Goal: Find specific page/section: Find specific page/section

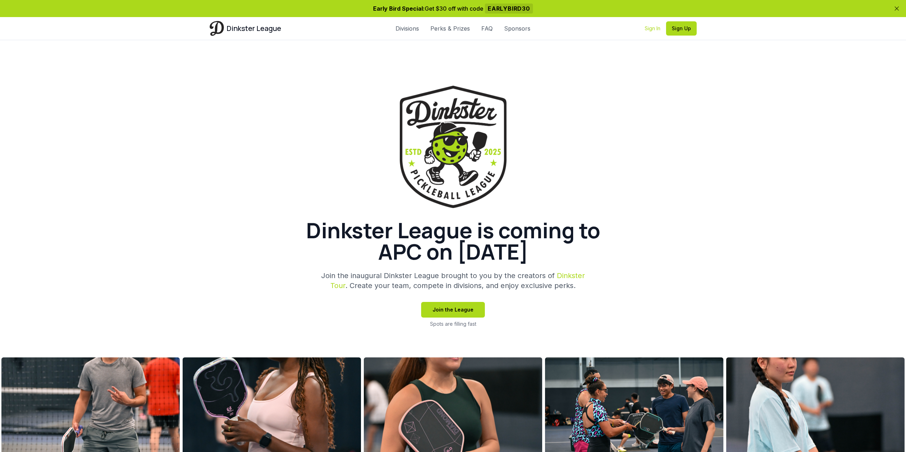
click at [654, 28] on link "Sign In" at bounding box center [652, 28] width 16 height 7
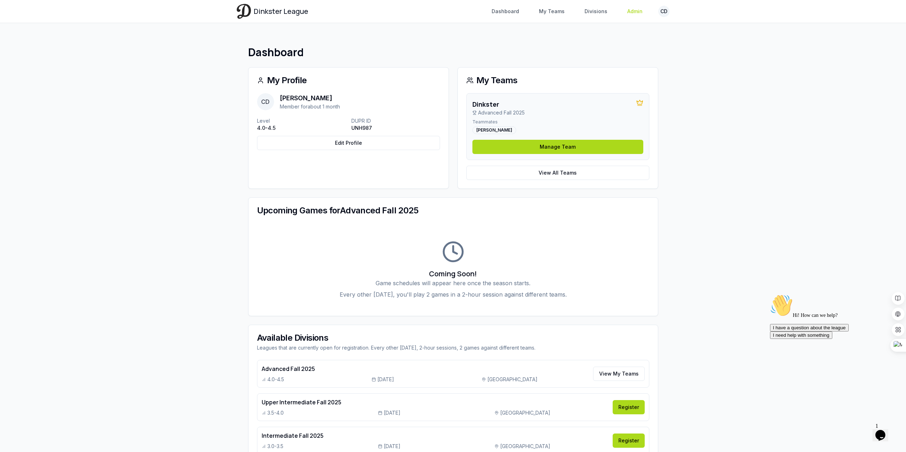
click at [635, 14] on link "Admin" at bounding box center [635, 11] width 24 height 13
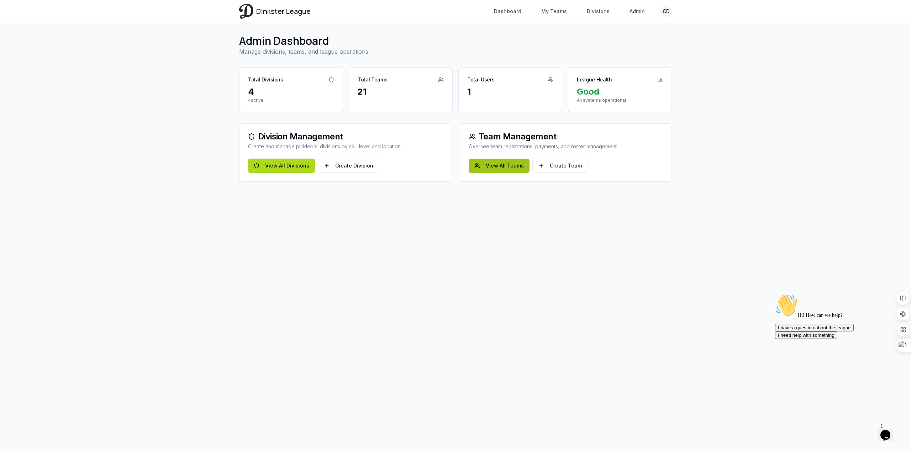
click at [495, 168] on link "View All Teams" at bounding box center [499, 166] width 61 height 14
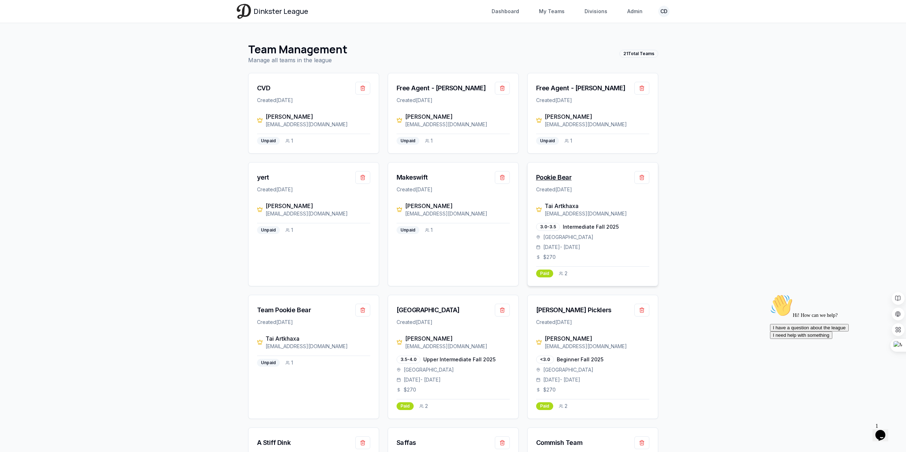
click at [559, 178] on div "Pookie Bear" at bounding box center [554, 178] width 36 height 10
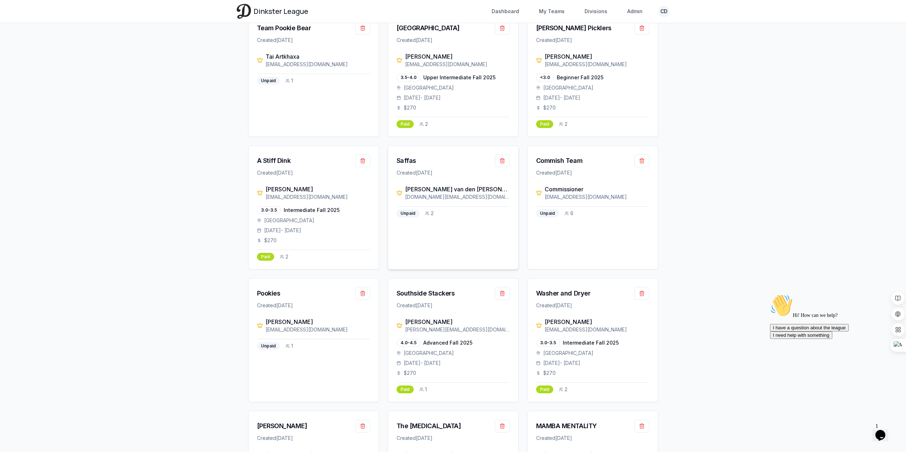
scroll to position [285, 0]
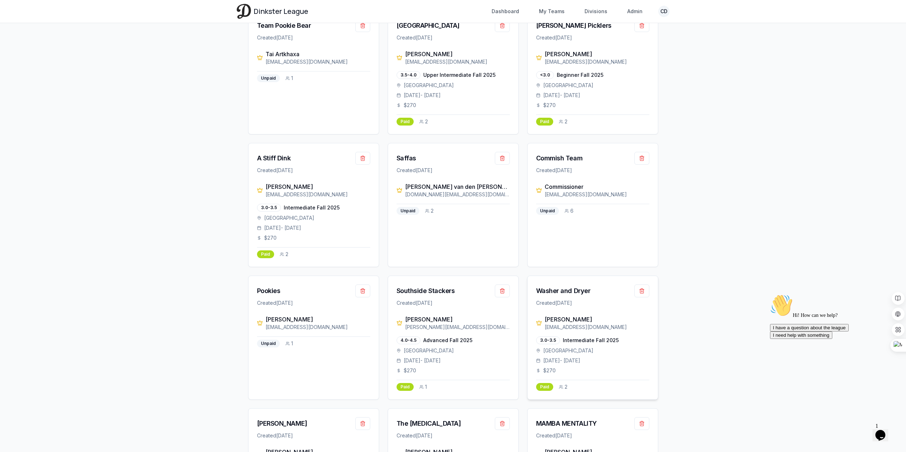
click at [553, 320] on div "[PERSON_NAME]" at bounding box center [596, 319] width 105 height 9
click at [557, 289] on div "Washer and Dryer" at bounding box center [563, 291] width 54 height 10
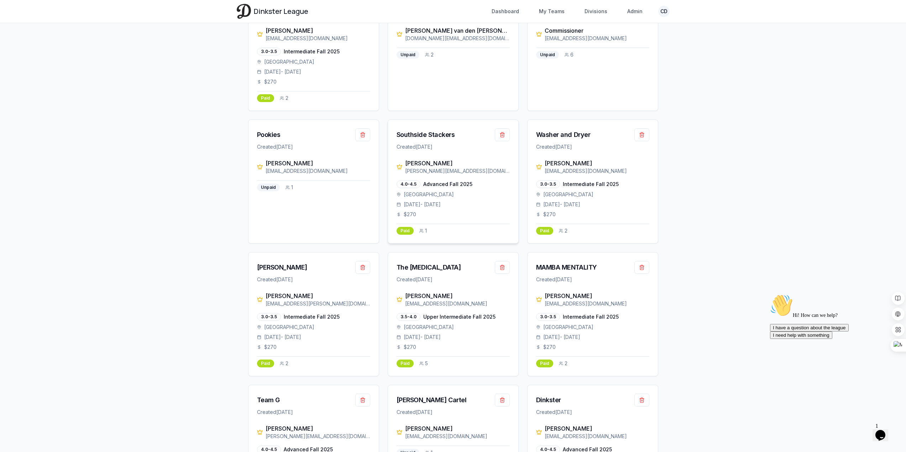
scroll to position [463, 0]
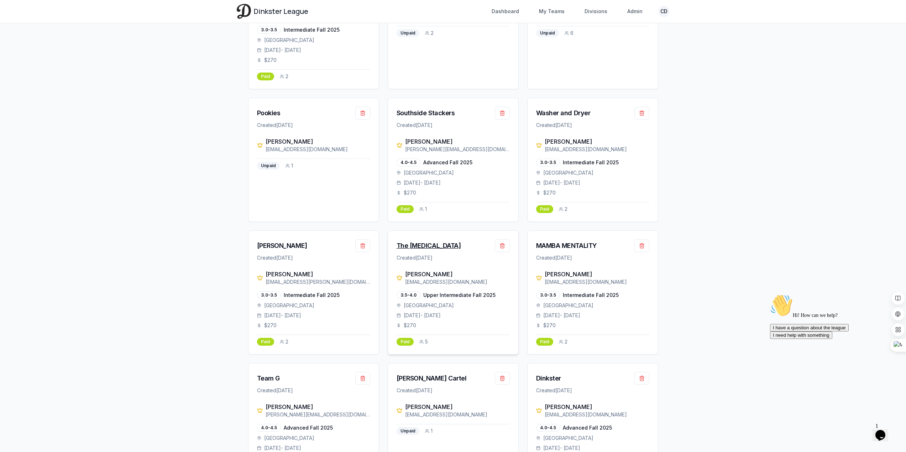
click at [421, 248] on div "The [MEDICAL_DATA]" at bounding box center [428, 246] width 64 height 10
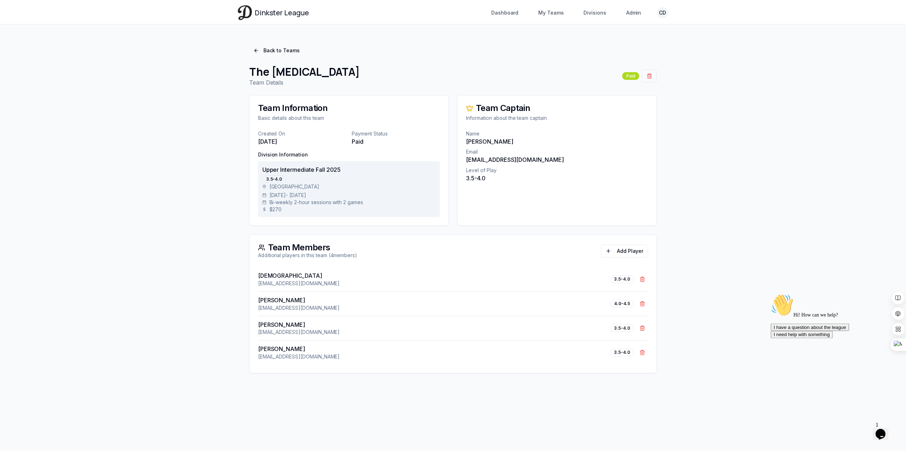
scroll to position [463, 0]
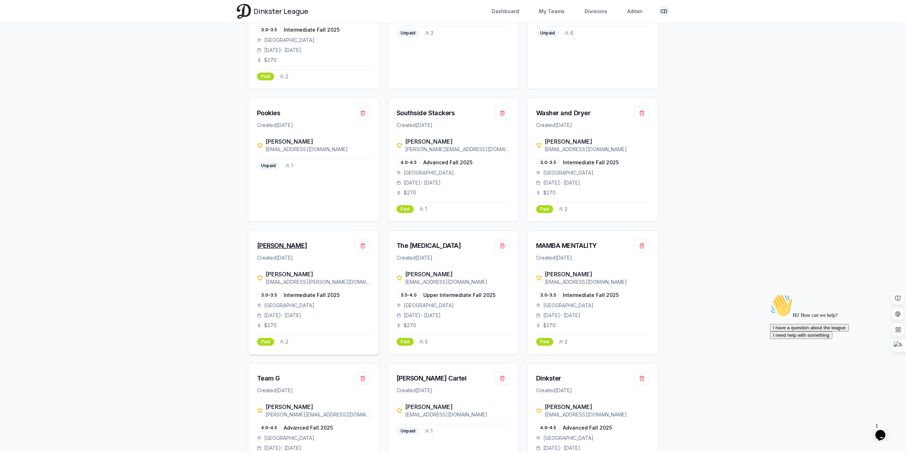
click at [294, 248] on div "[PERSON_NAME]" at bounding box center [282, 246] width 50 height 10
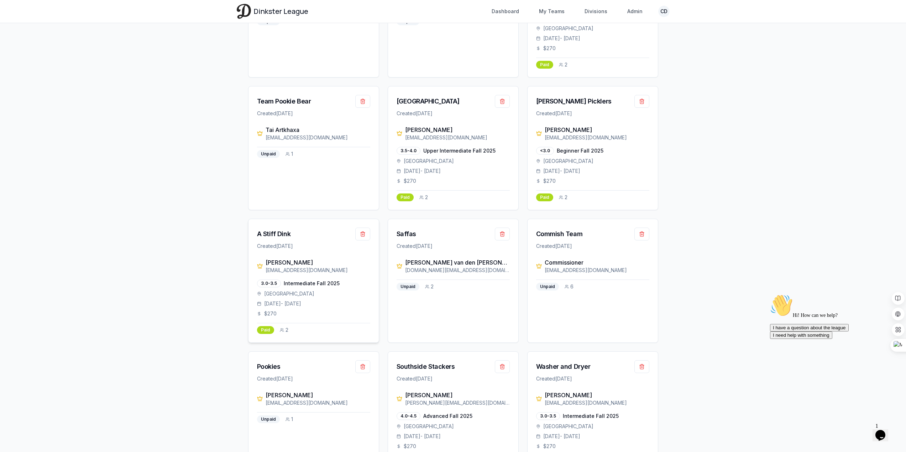
scroll to position [198, 0]
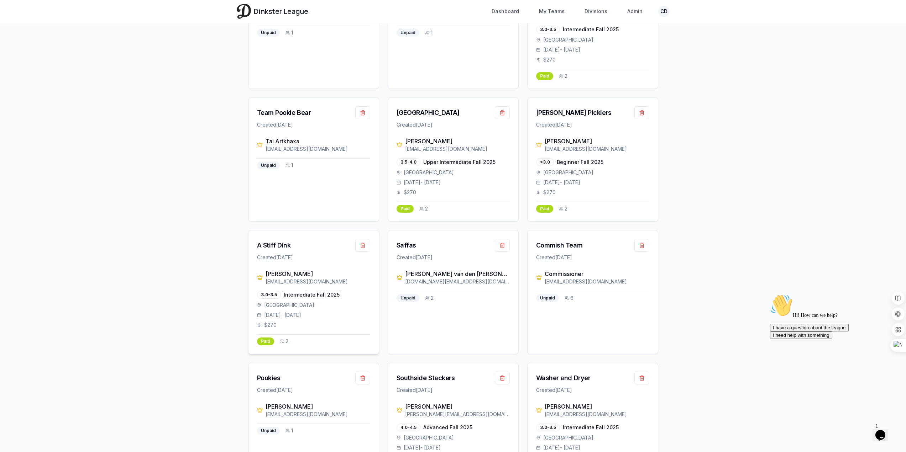
click at [280, 247] on div "A Stiff Dink" at bounding box center [274, 246] width 34 height 10
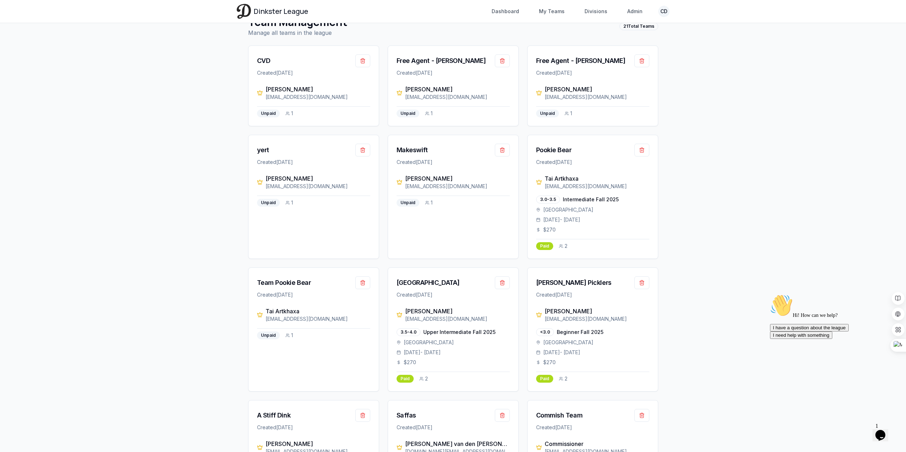
scroll to position [20, 0]
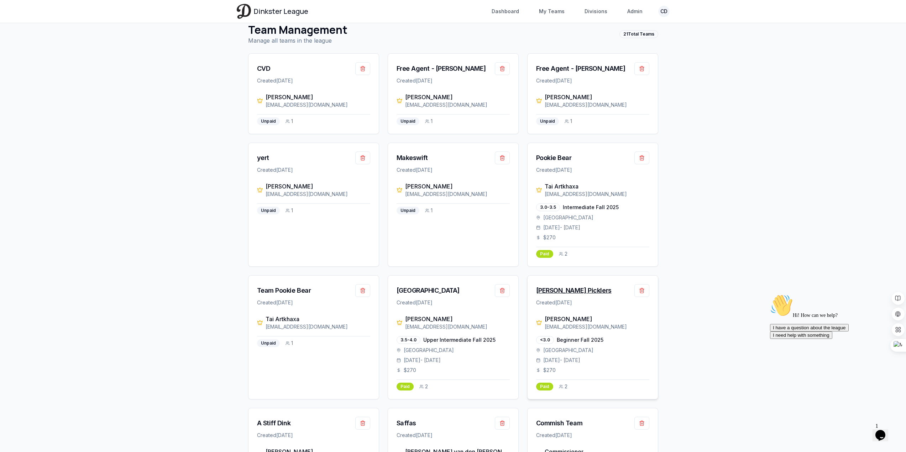
click at [544, 294] on div "[PERSON_NAME] Picklers" at bounding box center [573, 291] width 75 height 10
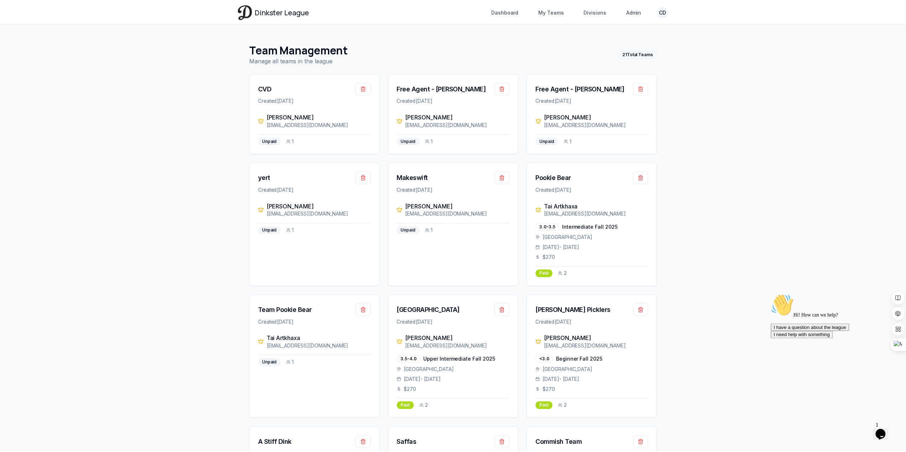
scroll to position [20, 0]
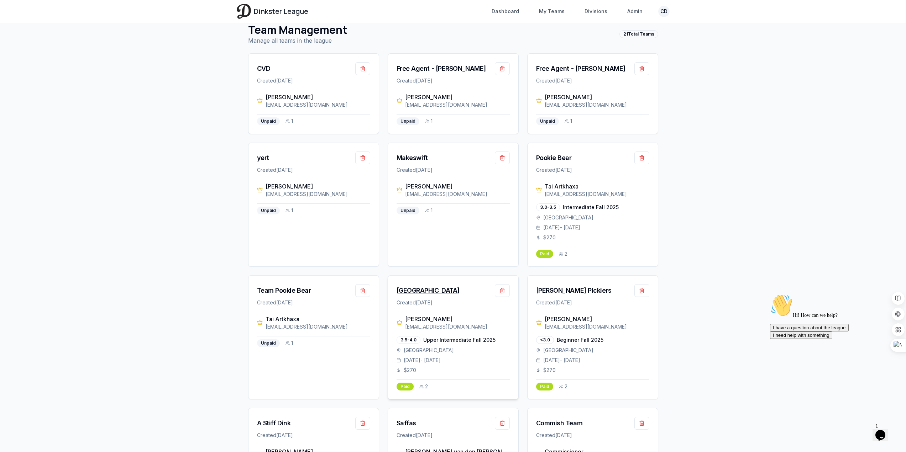
click at [406, 289] on div "[GEOGRAPHIC_DATA]" at bounding box center [427, 291] width 63 height 10
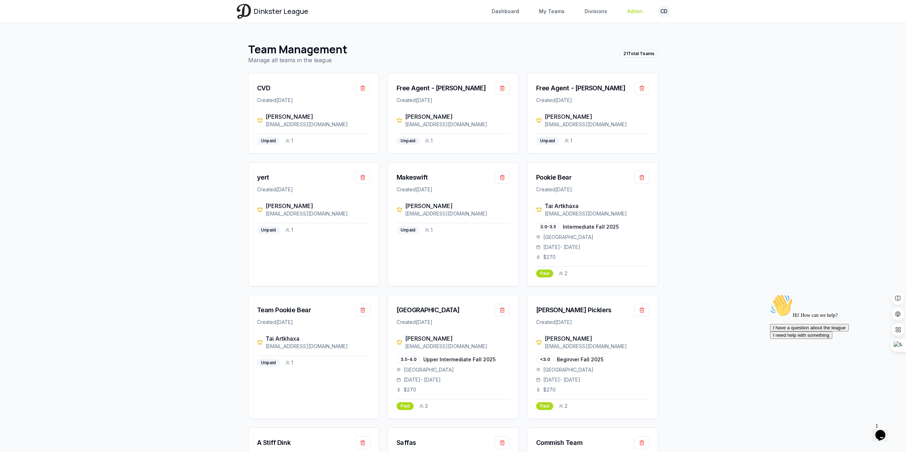
click at [626, 15] on link "Admin" at bounding box center [635, 11] width 24 height 13
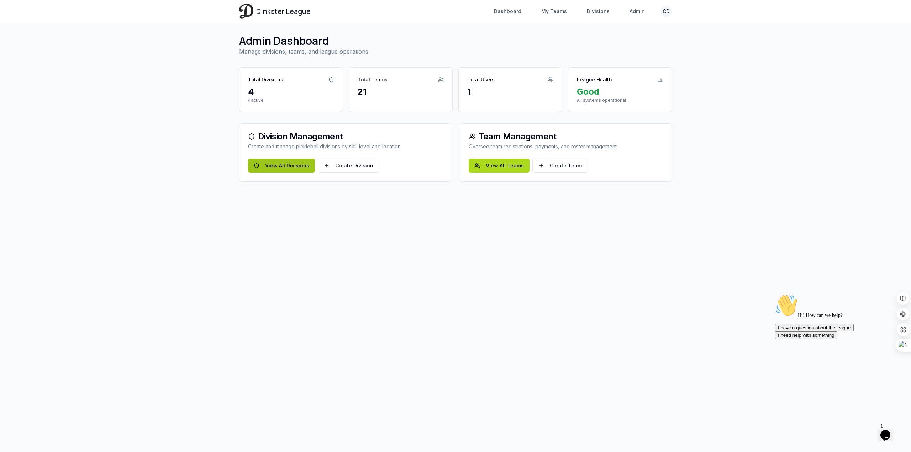
click at [299, 166] on link "View All Divisions" at bounding box center [281, 166] width 67 height 14
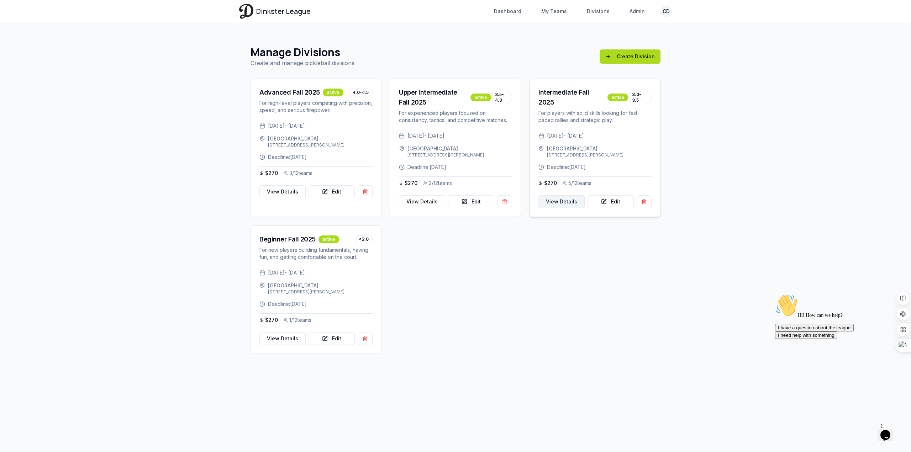
click at [560, 196] on link "View Details" at bounding box center [561, 201] width 46 height 13
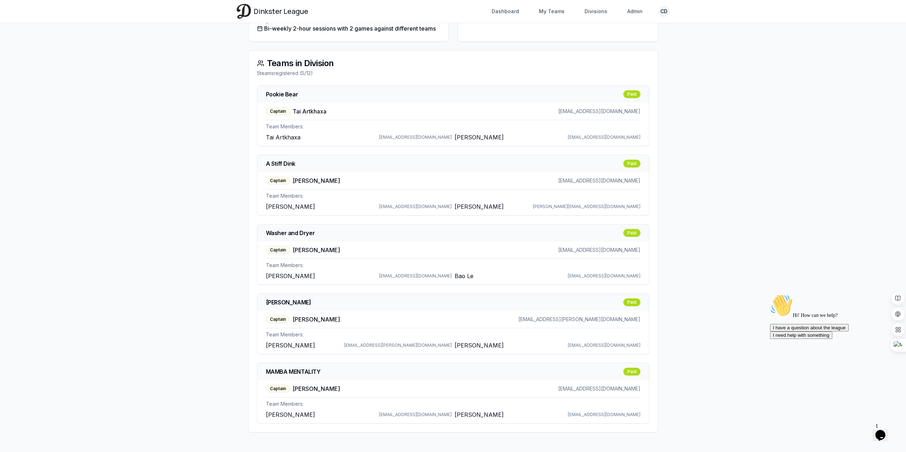
scroll to position [187, 0]
